Goal: Find specific page/section: Find specific page/section

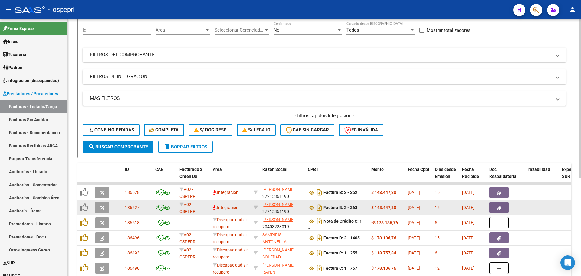
scroll to position [61, 0]
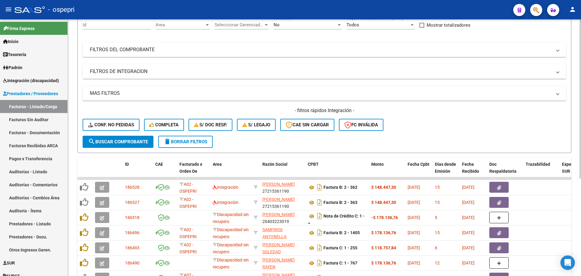
click at [501, 120] on div "- filtros rápidos Integración - Conf. no pedidas Completa S/ Doc Resp. S/ legaj…" at bounding box center [325, 121] width 484 height 28
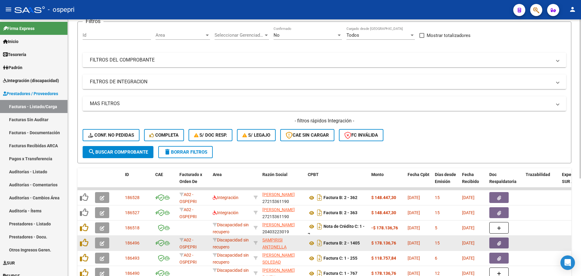
scroll to position [30, 0]
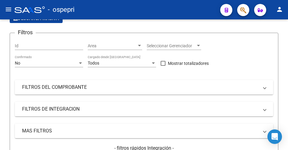
scroll to position [47, 0]
